Goal: Manage account settings

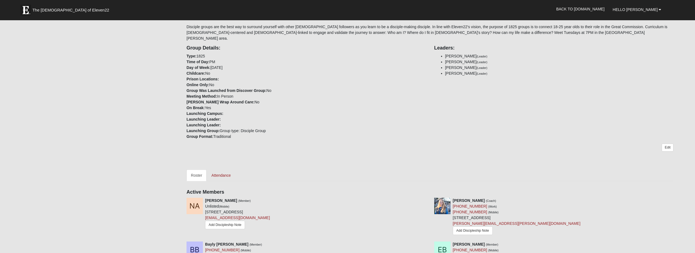
scroll to position [137, 0]
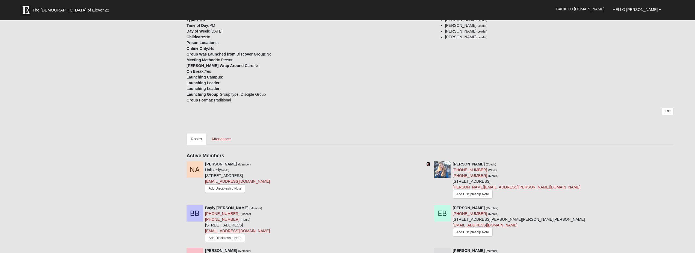
click at [428, 162] on icon at bounding box center [428, 164] width 4 height 4
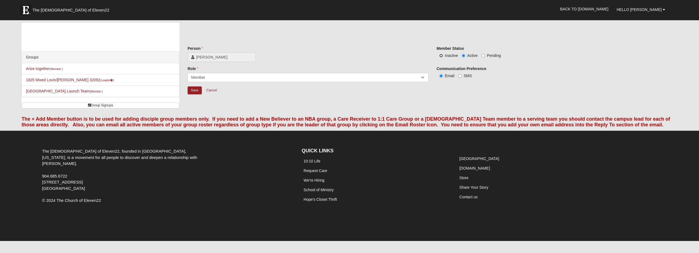
click at [441, 57] on input "Inactive" at bounding box center [441, 56] width 4 height 4
radio input "true"
click at [195, 88] on input "Save" at bounding box center [195, 90] width 14 height 8
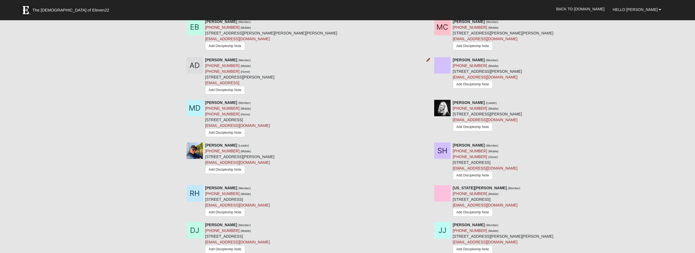
scroll to position [328, 0]
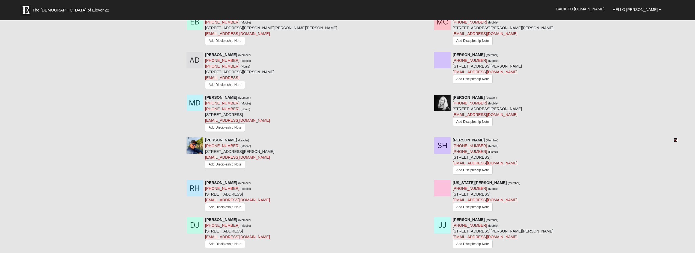
click at [675, 138] on icon at bounding box center [676, 140] width 4 height 4
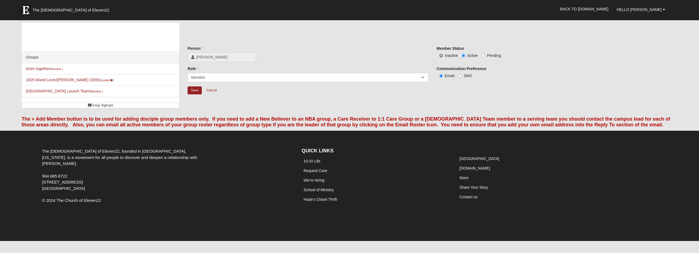
click at [441, 57] on input "Inactive" at bounding box center [441, 56] width 4 height 4
radio input "true"
click at [194, 90] on input "Save" at bounding box center [195, 90] width 14 height 8
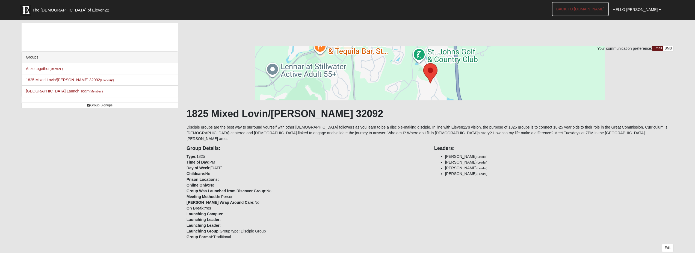
click at [598, 8] on link "Back to [DOMAIN_NAME]" at bounding box center [580, 9] width 57 height 14
